Goal: Entertainment & Leisure: Consume media (video, audio)

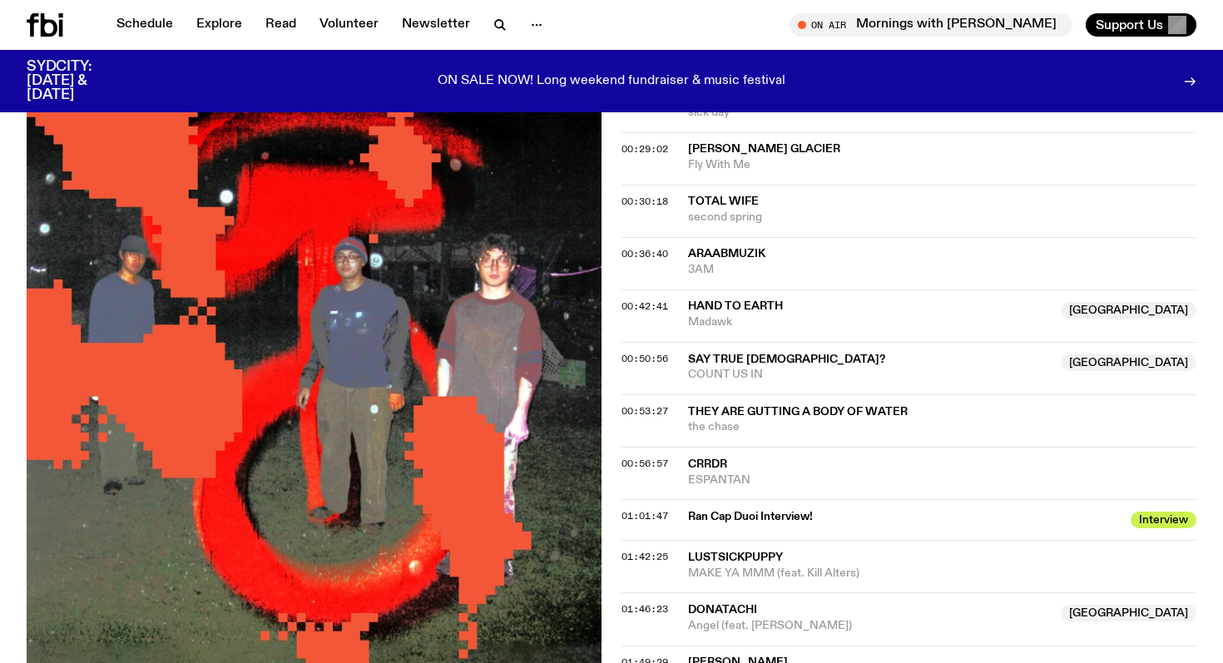
scroll to position [863, 0]
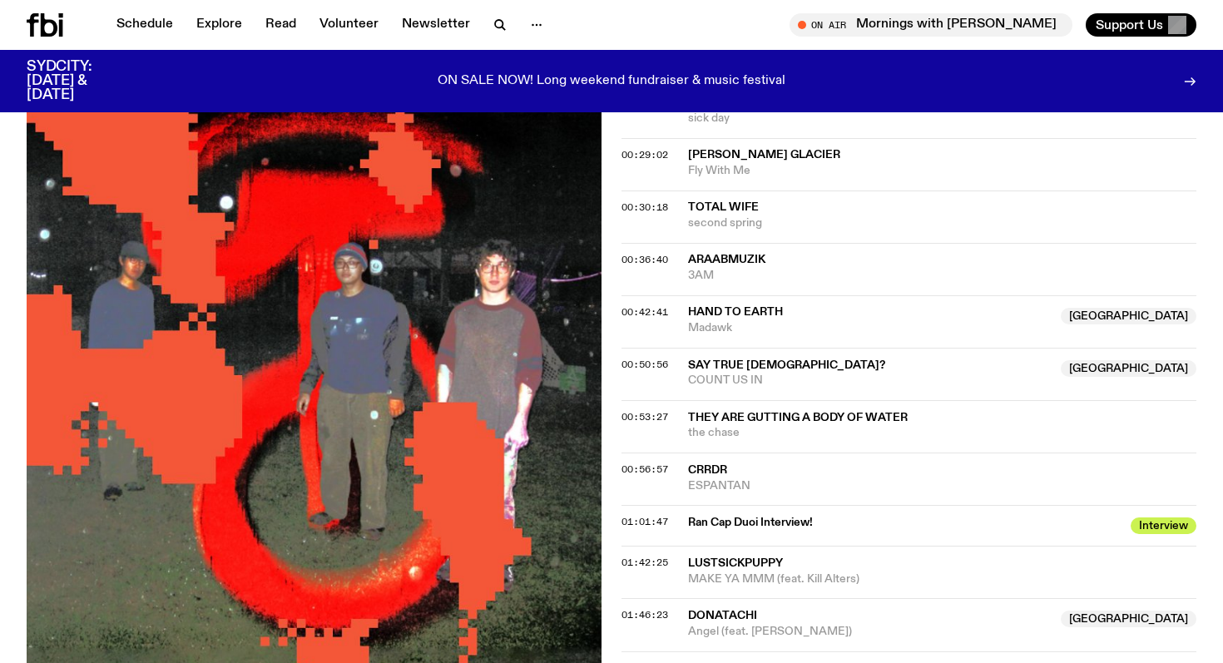
click at [716, 518] on span "Ran Cap Duoi Interview!" at bounding box center [904, 523] width 433 height 16
click at [1121, 519] on span "Ran Cap Duoi Interview!" at bounding box center [904, 523] width 433 height 16
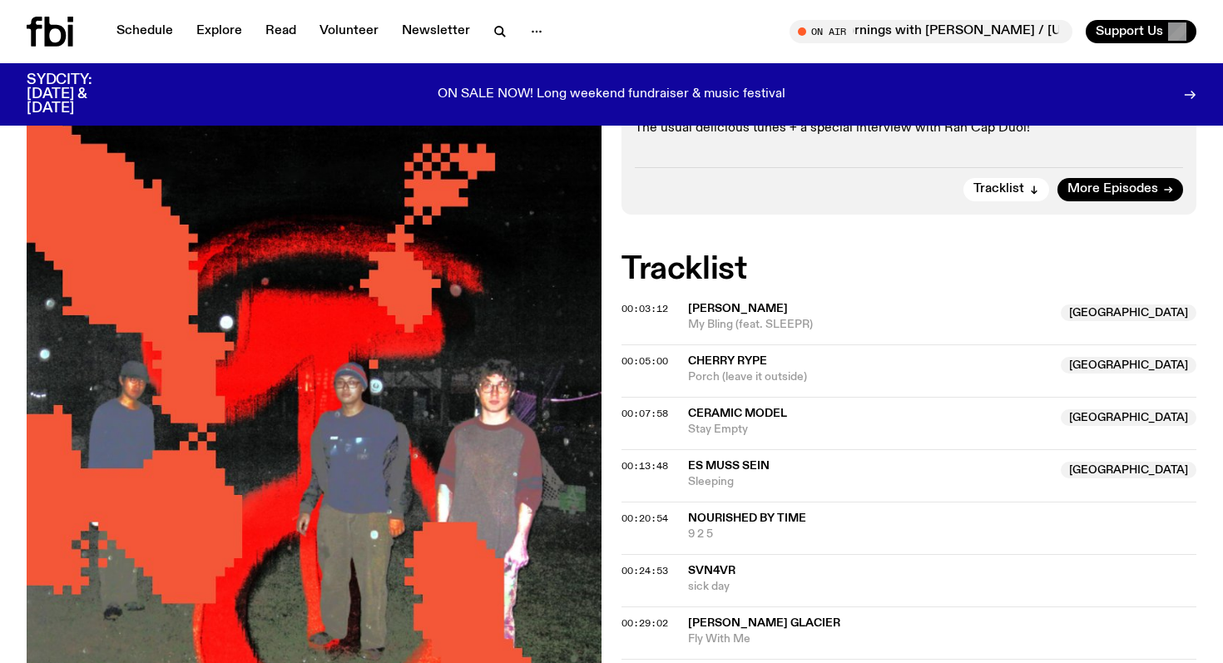
scroll to position [0, 0]
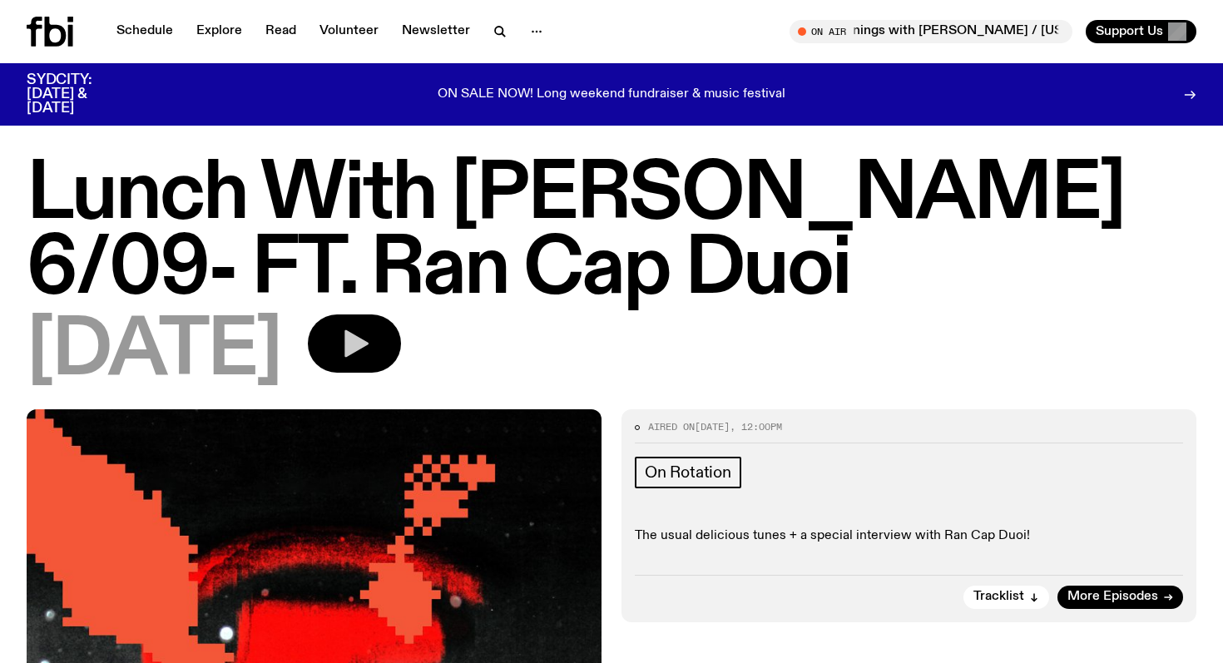
click at [401, 325] on button "button" at bounding box center [354, 344] width 93 height 58
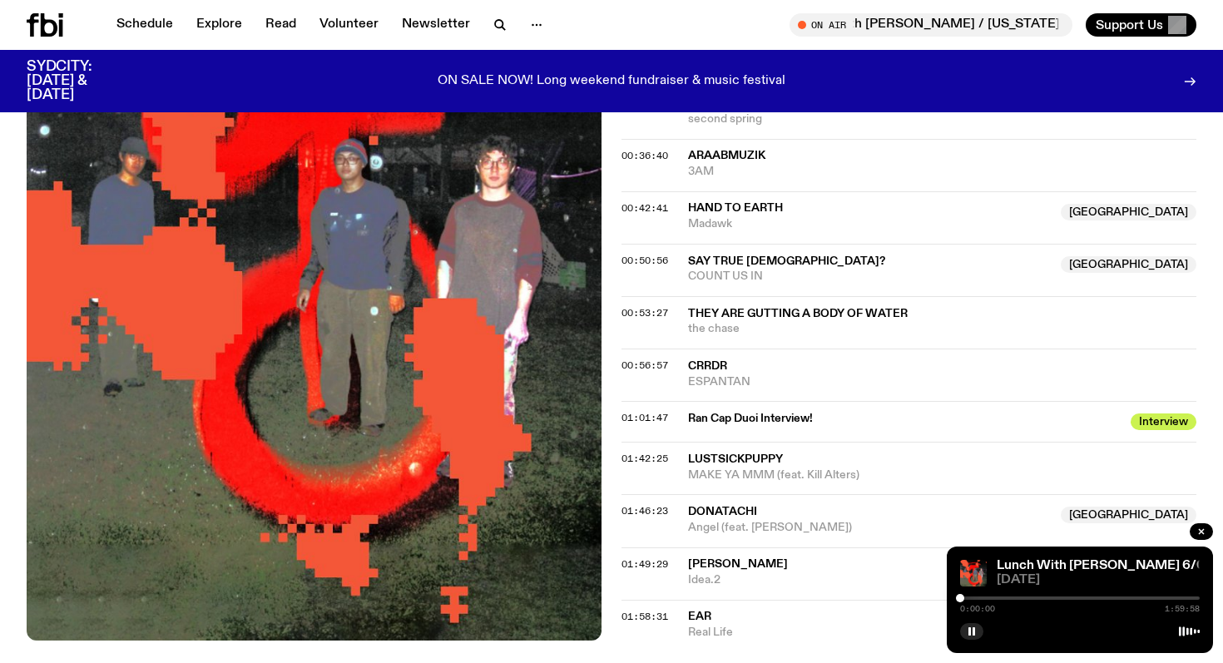
scroll to position [981, 0]
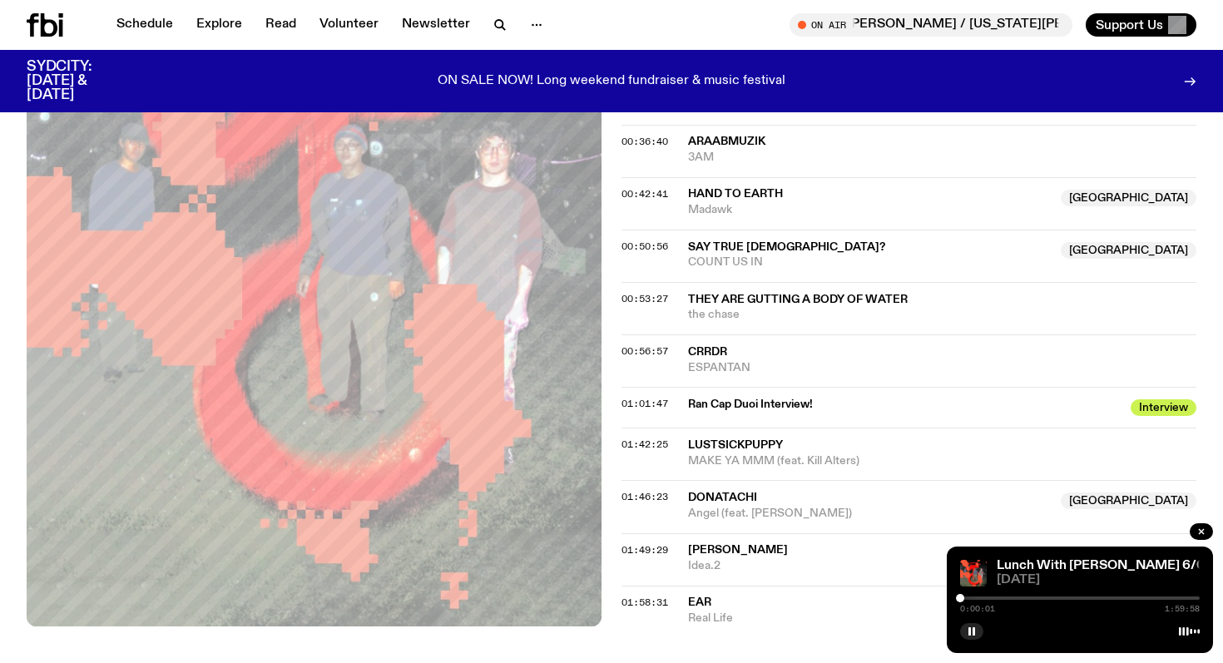
click at [1035, 597] on div at bounding box center [1080, 598] width 240 height 3
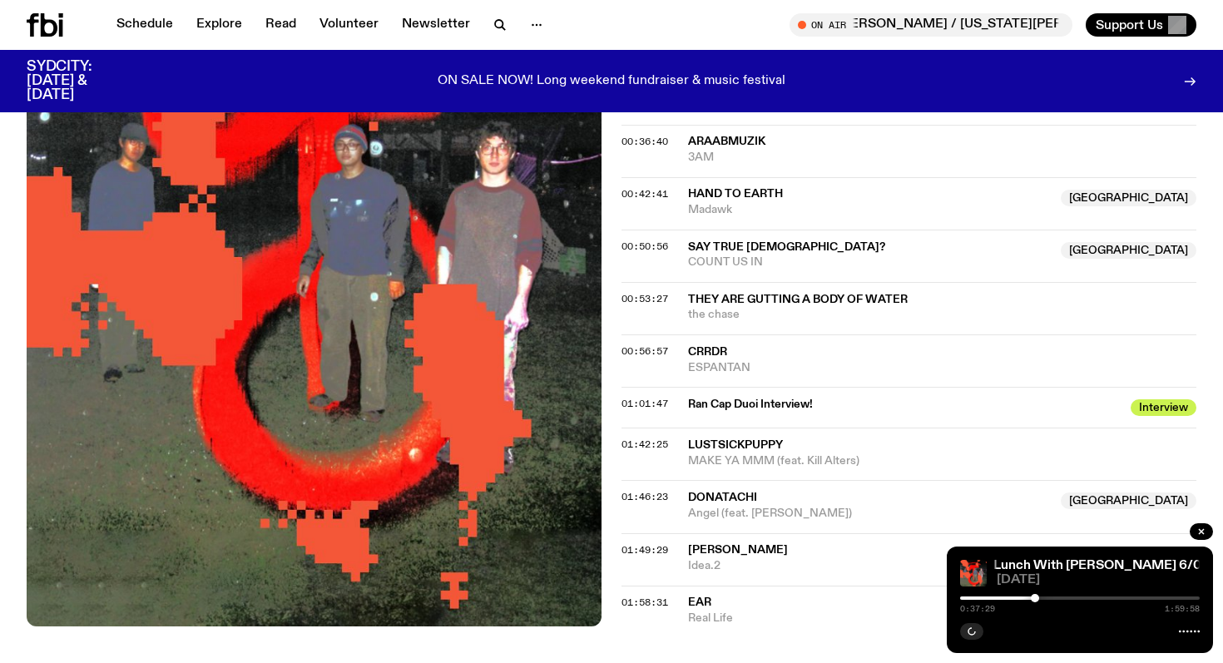
click at [1044, 598] on div at bounding box center [1080, 598] width 240 height 3
click at [1061, 596] on div "0:42:04 1:59:58" at bounding box center [1080, 603] width 240 height 20
click at [1061, 601] on div "0:42:04 1:59:58" at bounding box center [1080, 603] width 240 height 20
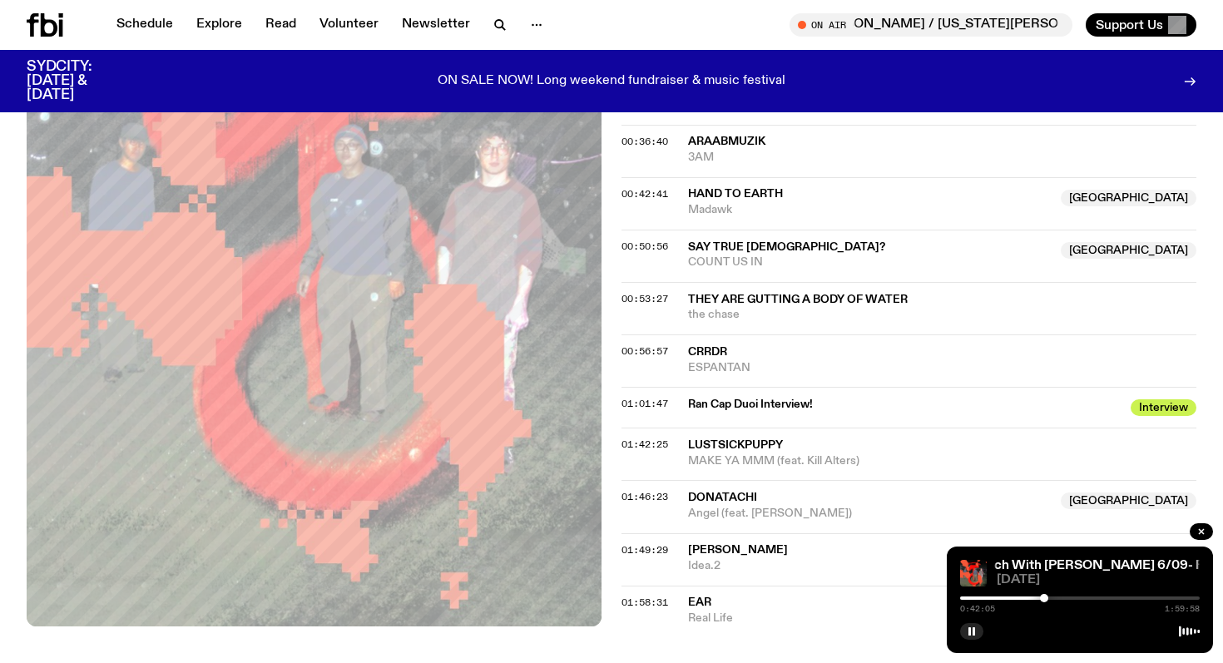
click at [1058, 597] on div at bounding box center [1080, 598] width 240 height 3
click at [1068, 600] on div "0:49:09 1:59:58" at bounding box center [1080, 603] width 240 height 20
click at [1067, 597] on div at bounding box center [1080, 598] width 240 height 3
click at [1077, 597] on div at bounding box center [1080, 598] width 240 height 3
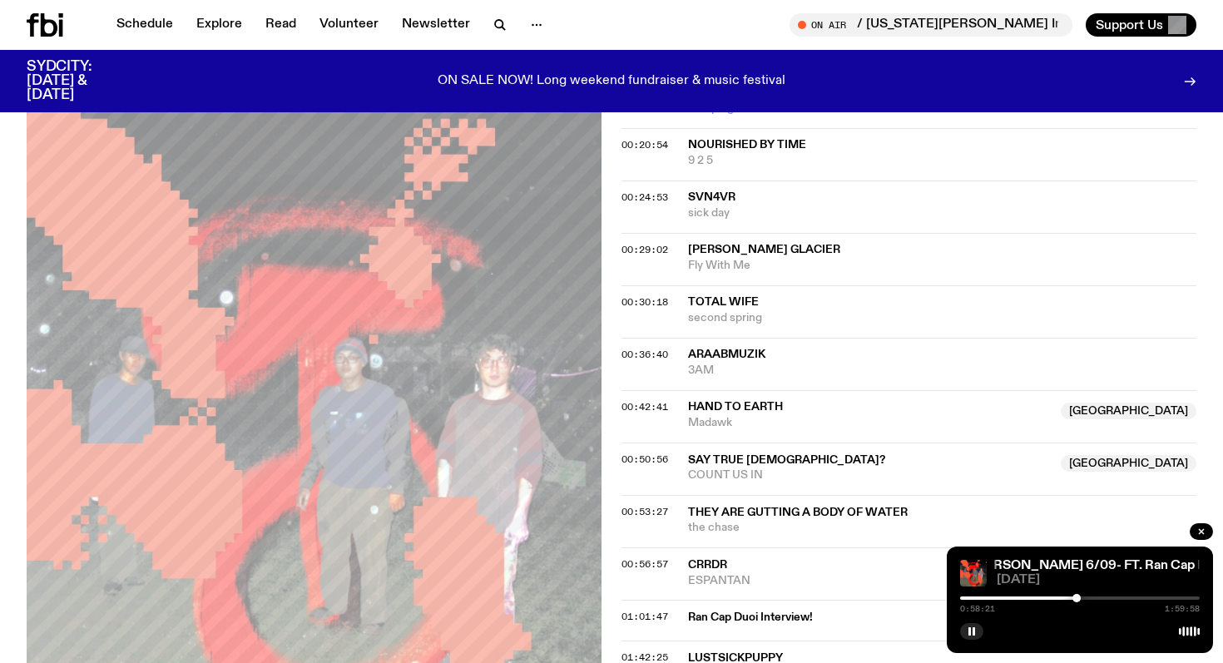
scroll to position [766, 0]
click at [976, 630] on icon "button" at bounding box center [972, 632] width 10 height 10
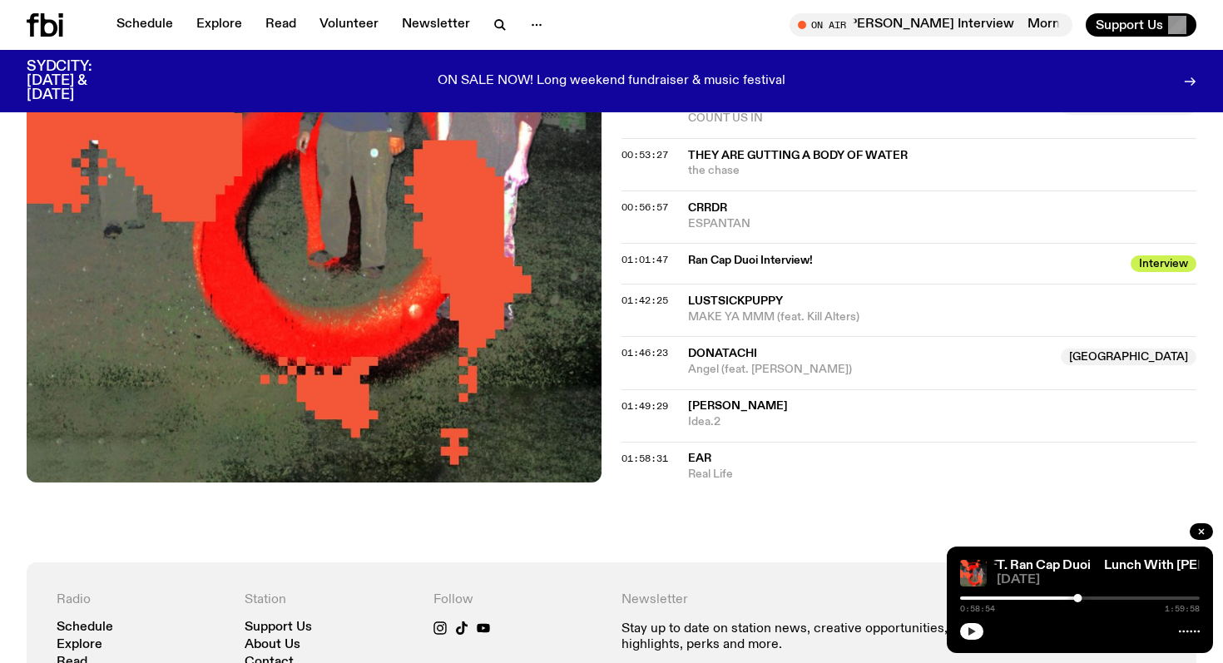
scroll to position [1119, 0]
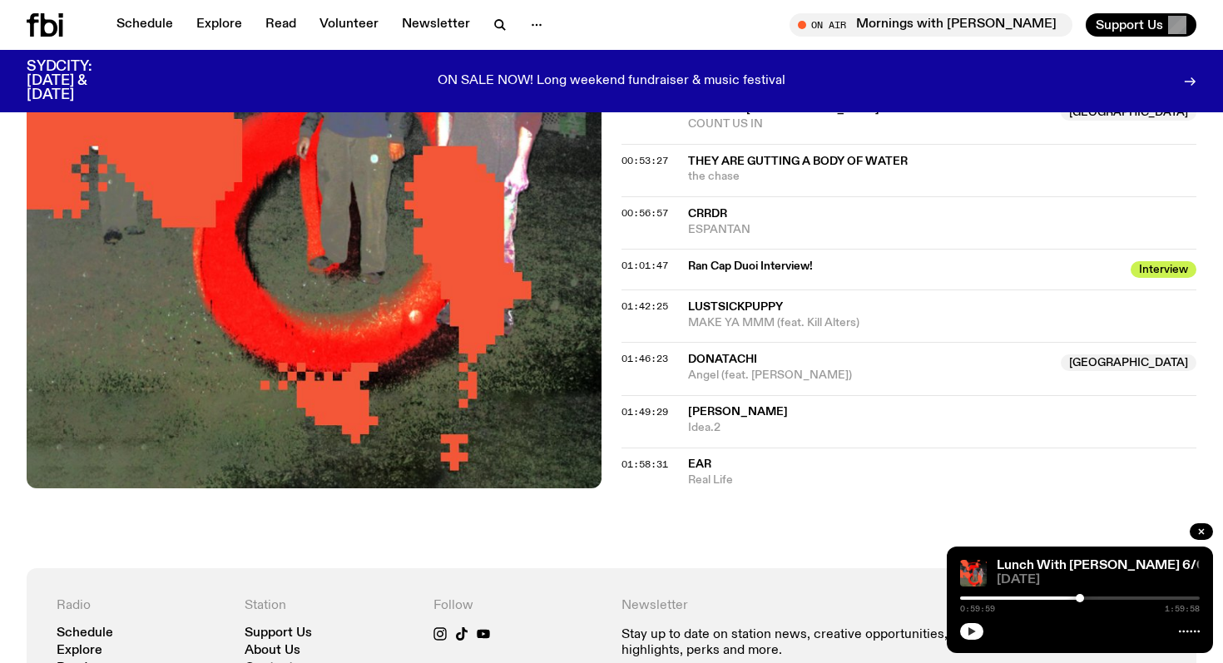
click at [1080, 600] on div at bounding box center [1080, 598] width 8 height 8
click at [974, 632] on icon "button" at bounding box center [972, 632] width 10 height 10
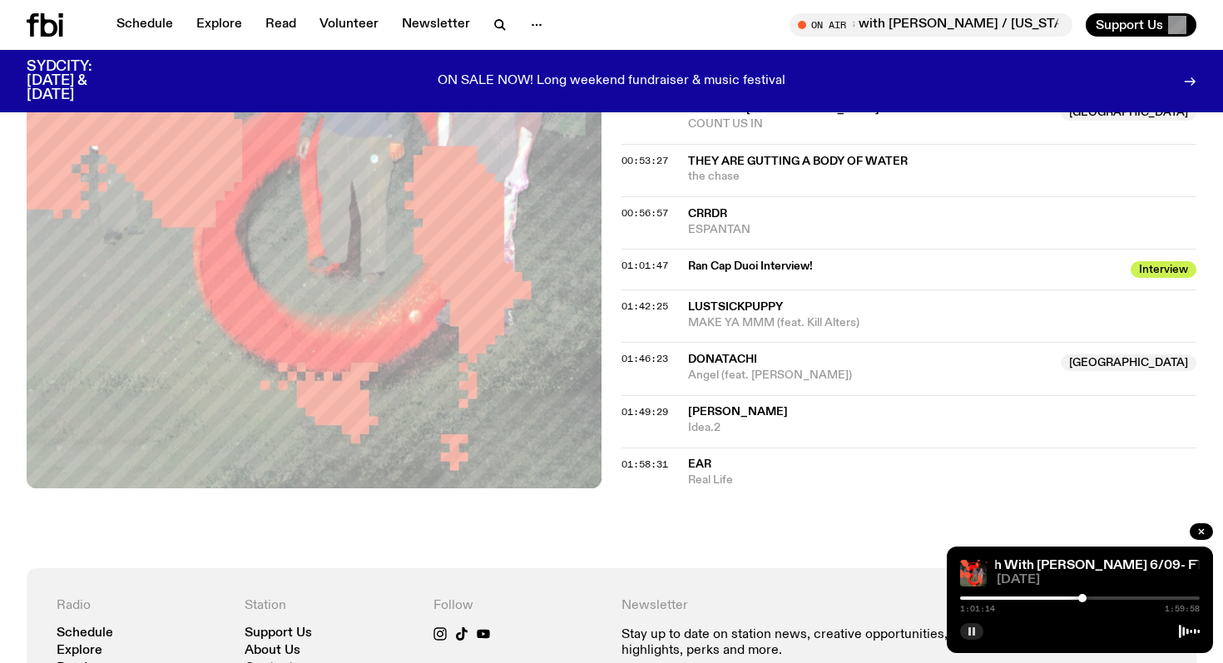
click at [1083, 601] on div at bounding box center [1082, 598] width 8 height 8
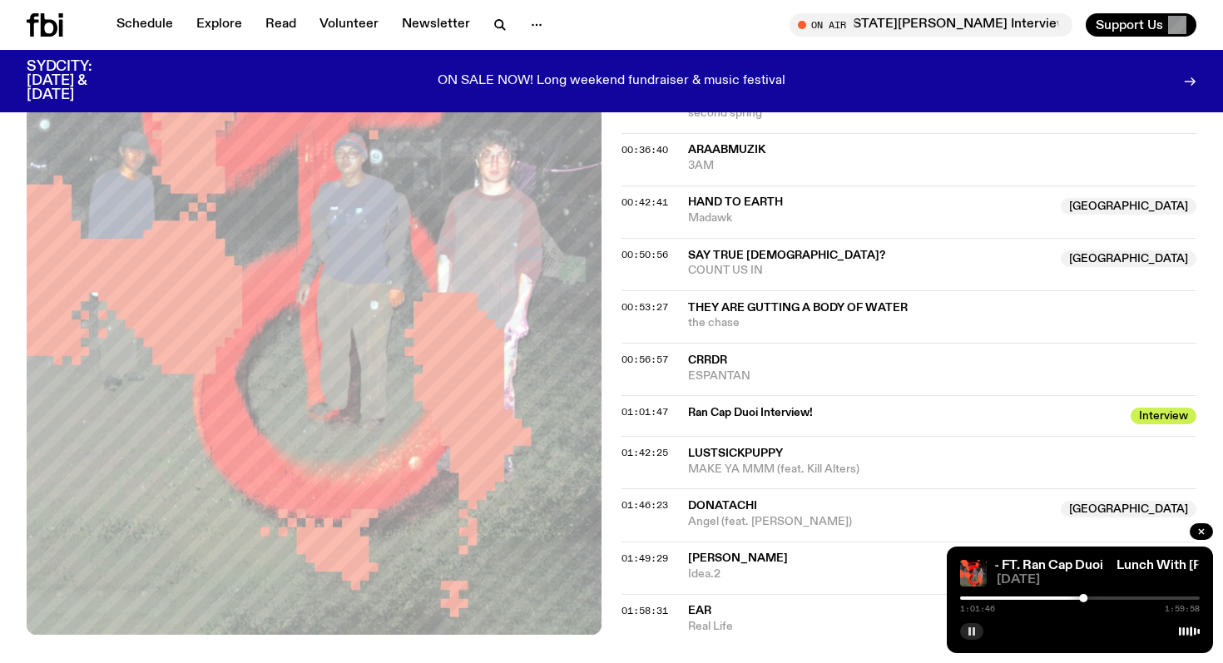
scroll to position [969, 0]
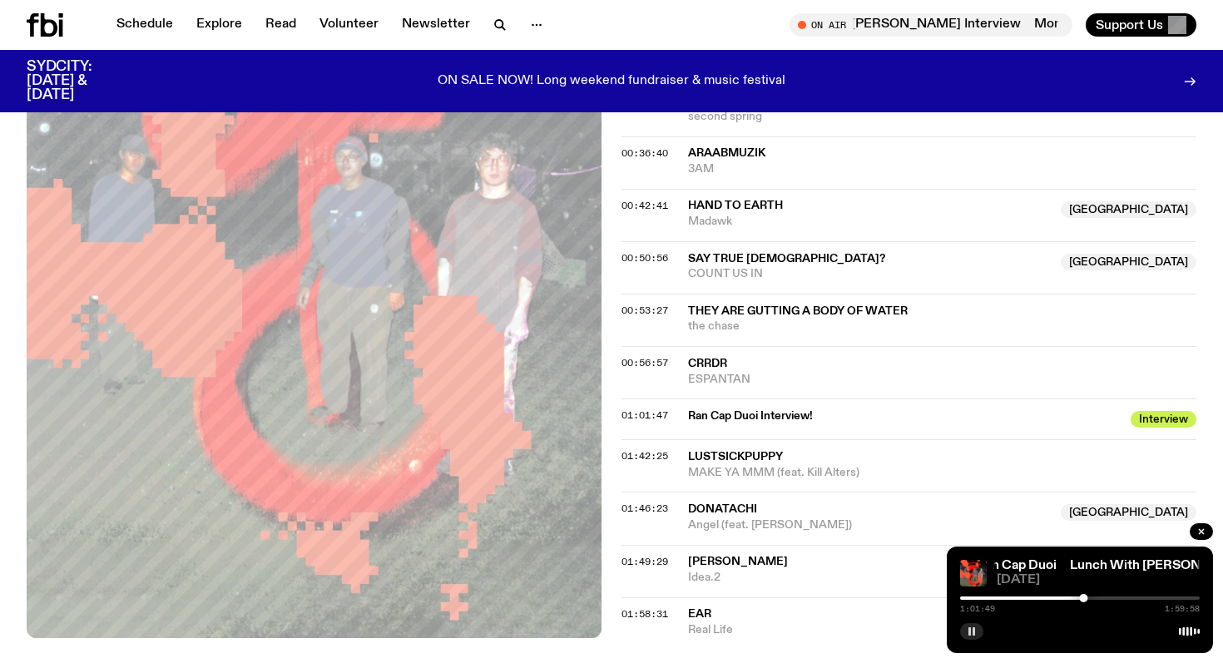
click at [1090, 598] on div at bounding box center [1080, 598] width 240 height 3
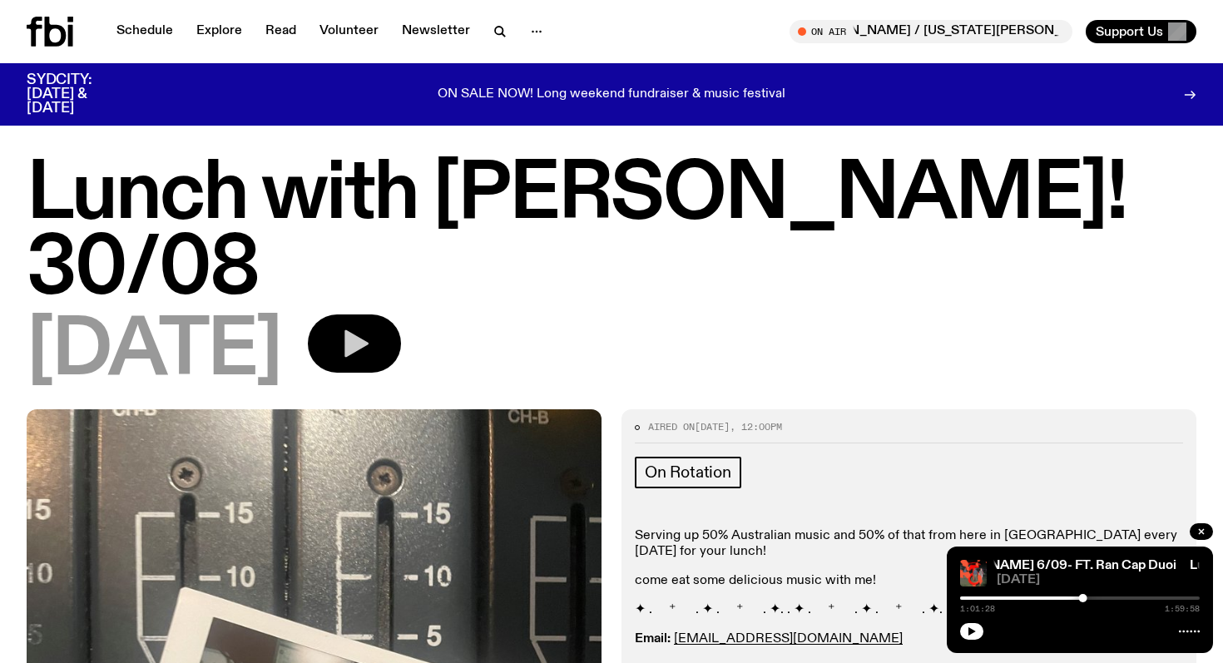
click at [369, 330] on icon "button" at bounding box center [357, 343] width 24 height 27
